Goal: Task Accomplishment & Management: Complete application form

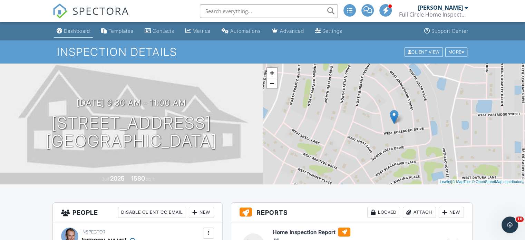
click at [77, 30] on div "Dashboard" at bounding box center [77, 31] width 26 height 6
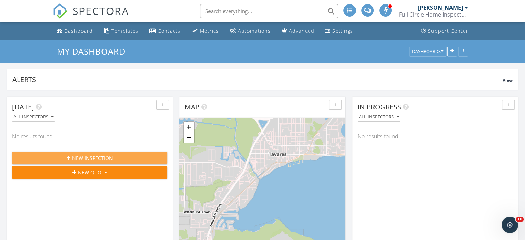
click at [102, 156] on span "New Inspection" at bounding box center [92, 157] width 41 height 7
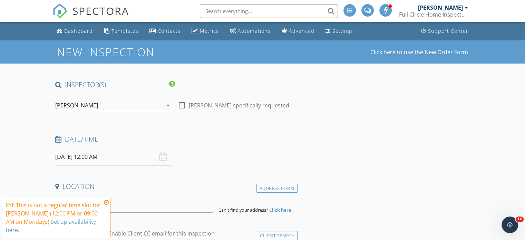
click at [167, 104] on icon "arrow_drop_down" at bounding box center [168, 105] width 8 height 8
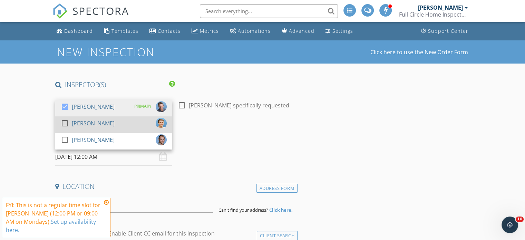
click at [65, 123] on div at bounding box center [65, 123] width 12 height 12
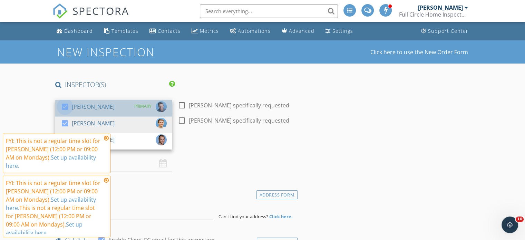
click at [65, 106] on div at bounding box center [65, 107] width 12 height 12
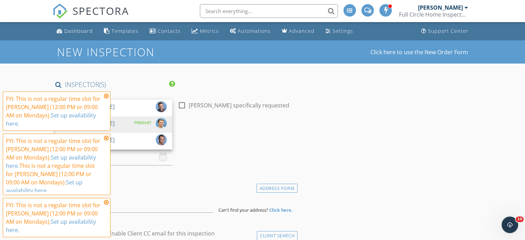
click at [106, 99] on icon at bounding box center [106, 96] width 5 height 6
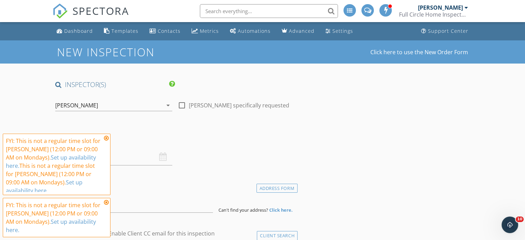
click at [106, 138] on icon at bounding box center [106, 138] width 5 height 6
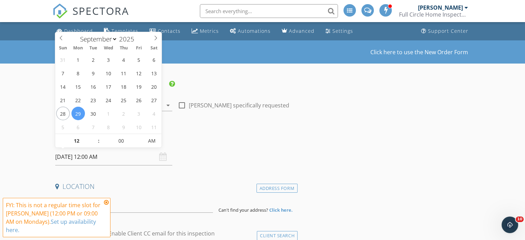
click at [114, 159] on input "09/29/2025 12:00 AM" at bounding box center [113, 156] width 117 height 17
select select "9"
click at [155, 38] on icon at bounding box center [155, 38] width 5 height 5
type input "10/03/2025 12:00 AM"
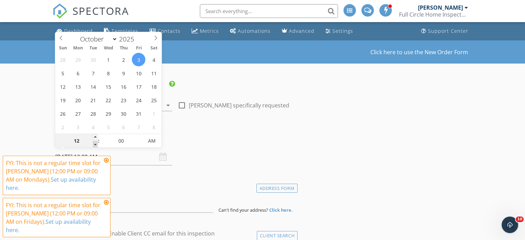
type input "11"
type input "10/03/2025 11:00 PM"
click at [93, 144] on span at bounding box center [95, 144] width 5 height 7
type input "10"
type input "10/03/2025 10:00 PM"
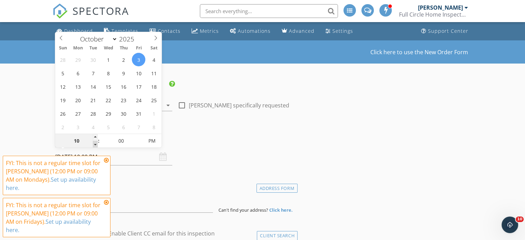
click at [93, 144] on span at bounding box center [95, 144] width 5 height 7
type input "09"
click at [93, 144] on span at bounding box center [95, 144] width 5 height 7
type input "10/03/2025 9:00 AM"
click at [149, 141] on span "PM" at bounding box center [152, 141] width 19 height 14
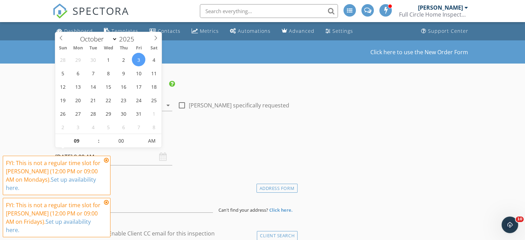
click at [105, 161] on icon at bounding box center [106, 160] width 5 height 6
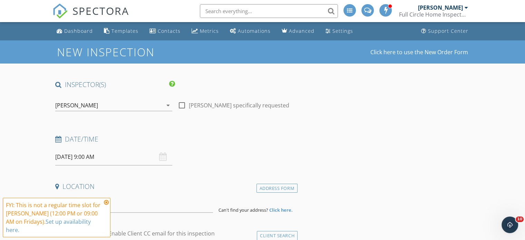
click at [106, 202] on icon at bounding box center [106, 203] width 5 height 6
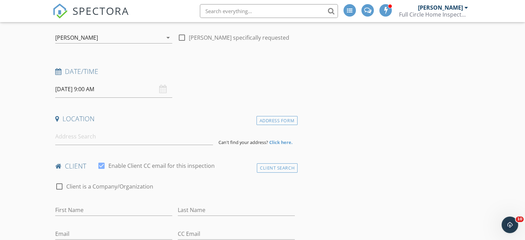
scroll to position [69, 0]
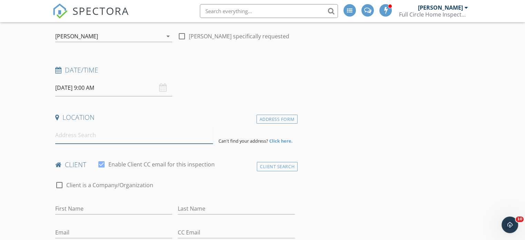
click at [60, 136] on input at bounding box center [134, 135] width 158 height 17
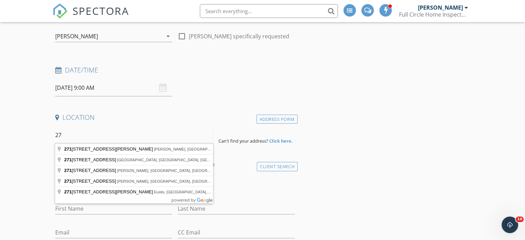
type input "2"
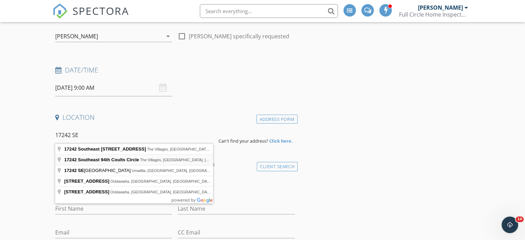
type input "17242 Southeast 94th Coults Circle, The Villages, FL, USA"
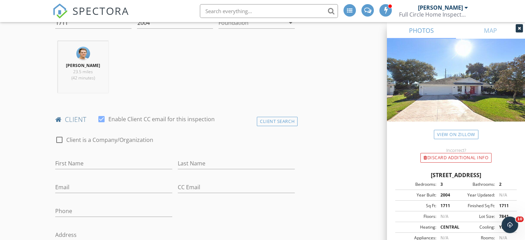
scroll to position [265, 0]
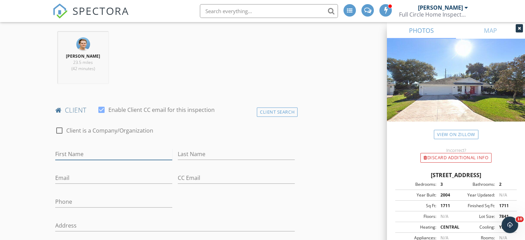
click at [61, 154] on input "First Name" at bounding box center [113, 153] width 117 height 11
type input "Linda"
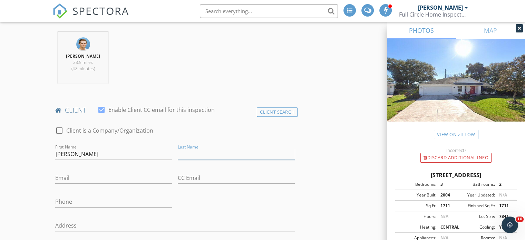
click at [182, 154] on input "Last Name" at bounding box center [236, 153] width 117 height 11
type input "Entler"
click at [62, 179] on input "Email" at bounding box center [113, 177] width 117 height 11
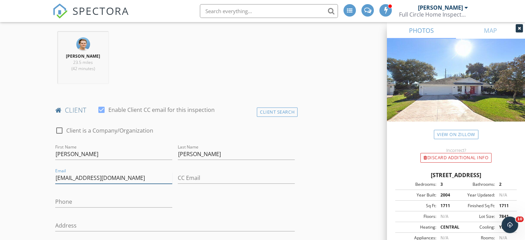
type input "glen1450@hotmail.com"
click at [61, 202] on input "Phone" at bounding box center [113, 201] width 117 height 11
type input "740-649-8828"
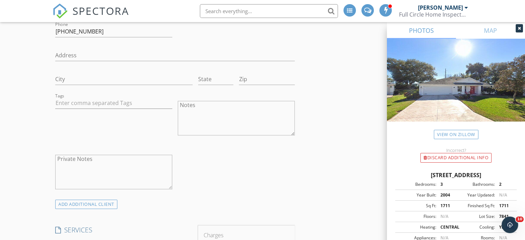
scroll to position [478, 0]
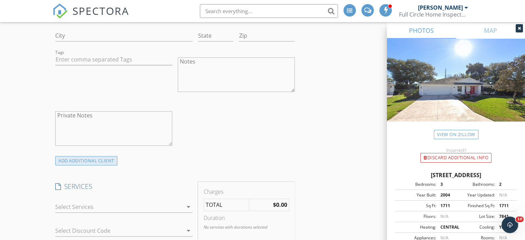
click at [95, 159] on div "ADD ADDITIONAL client" at bounding box center [86, 160] width 62 height 9
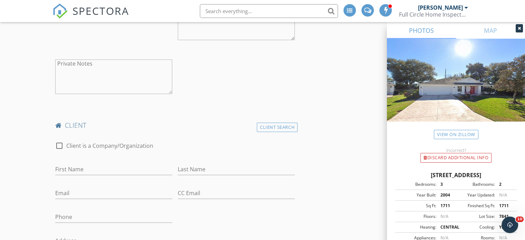
scroll to position [543, 0]
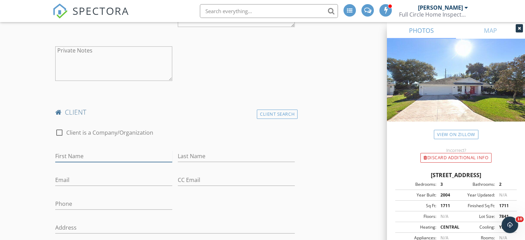
click at [62, 154] on input "First Name" at bounding box center [113, 156] width 117 height 11
type input "Kathy"
click at [184, 155] on input "Last Name" at bounding box center [236, 156] width 117 height 11
type input "Mills"
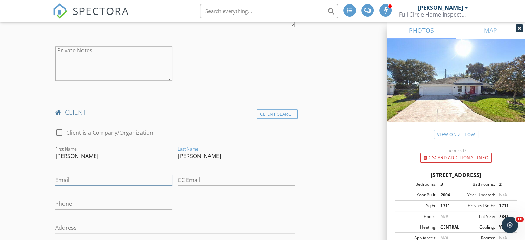
click at [59, 180] on input "Email" at bounding box center [113, 179] width 117 height 11
type input "kjmkjm1@hotmail.com"
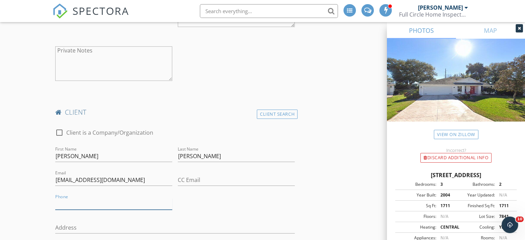
click at [62, 203] on input "Phone" at bounding box center [113, 203] width 117 height 11
type input "937-823-9100"
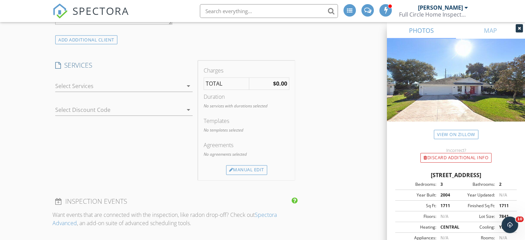
scroll to position [893, 0]
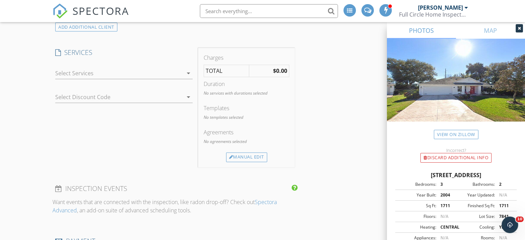
click at [188, 70] on icon "arrow_drop_down" at bounding box center [188, 73] width 8 height 8
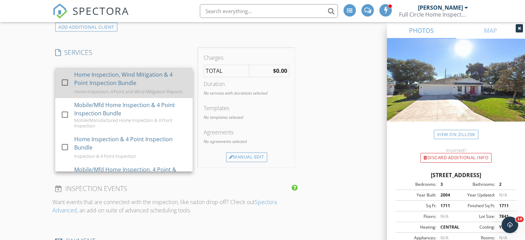
click at [64, 80] on div at bounding box center [65, 82] width 12 height 12
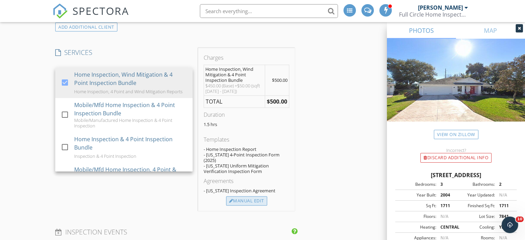
click at [246, 196] on div "Manual Edit" at bounding box center [246, 201] width 41 height 10
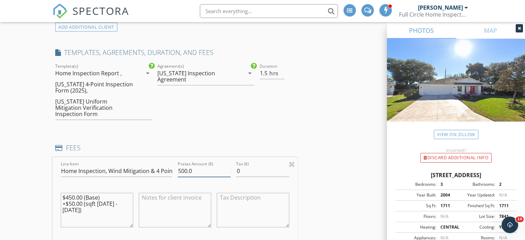
click at [193, 165] on input "500.0" at bounding box center [204, 170] width 53 height 11
type input "525.00"
click at [311, 181] on div "INSPECTOR(S) check_box_outline_blank Jim Reynolds check_box Taylor Reynolds PRI…" at bounding box center [262, 75] width 420 height 1777
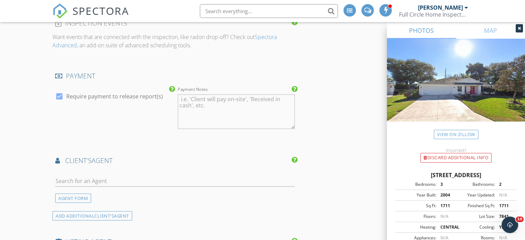
scroll to position [1222, 0]
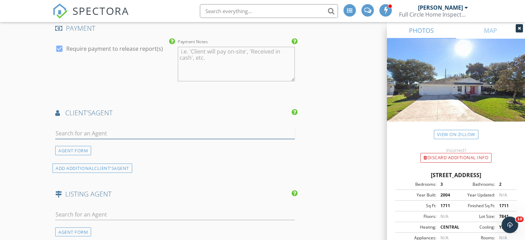
click at [62, 127] on input "text" at bounding box center [175, 132] width 240 height 11
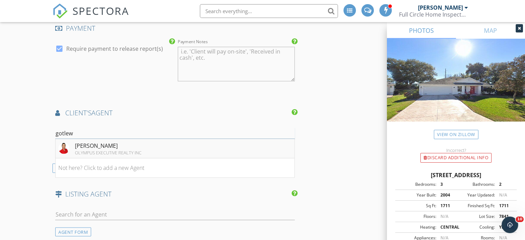
type input "gotlew"
click at [96, 141] on div "Jennifer Gotlewski" at bounding box center [108, 145] width 67 height 8
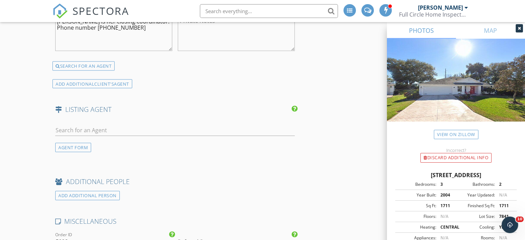
scroll to position [1489, 0]
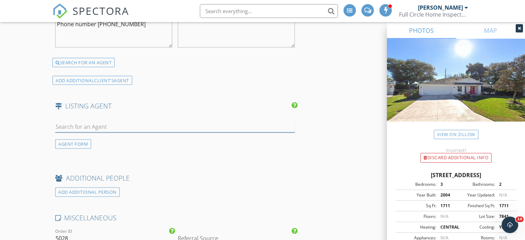
click at [67, 121] on input "text" at bounding box center [175, 126] width 240 height 11
type input "lori mor"
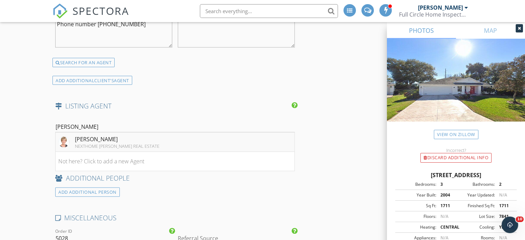
click at [94, 135] on div "Lori Morgan" at bounding box center [117, 139] width 85 height 8
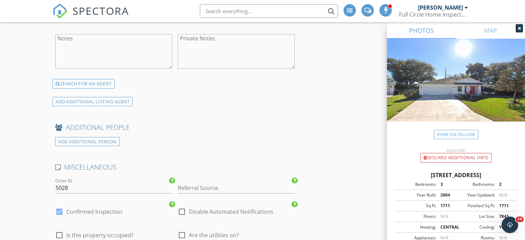
scroll to position [1762, 0]
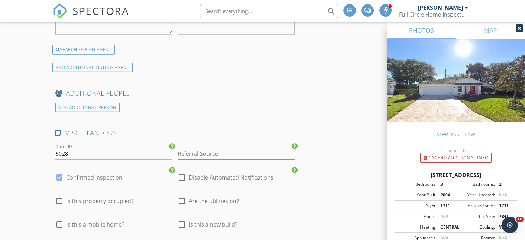
click at [185, 148] on input "Referral Source" at bounding box center [236, 153] width 117 height 11
click at [199, 161] on div "buyer agent" at bounding box center [236, 168] width 116 height 14
type input "buyer agent"
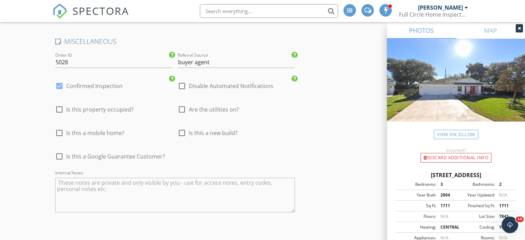
scroll to position [1891, 0]
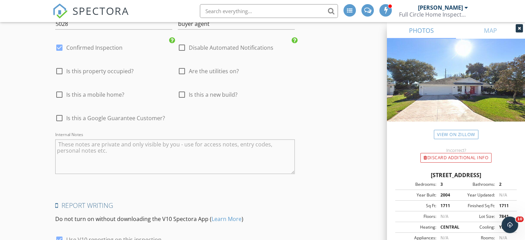
click at [63, 141] on textarea "Internal Notes" at bounding box center [175, 156] width 240 height 35
type textarea "roof should be 2020, need combo, occupied"
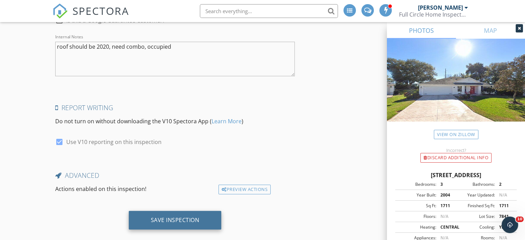
click at [182, 216] on div "Save Inspection" at bounding box center [175, 219] width 49 height 7
